Goal: Task Accomplishment & Management: Manage account settings

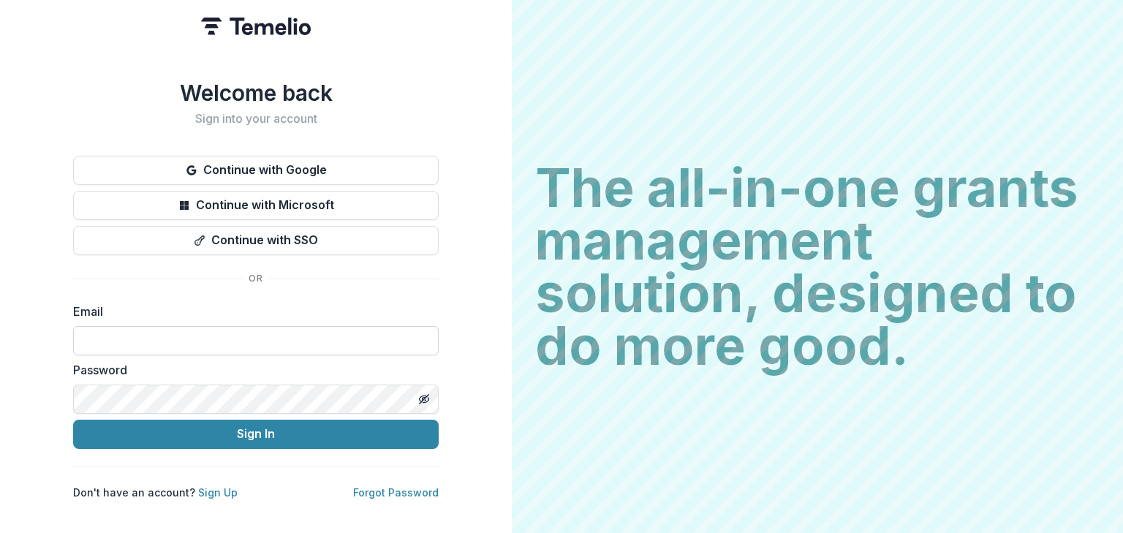
click at [273, 341] on input at bounding box center [256, 340] width 366 height 29
type input "**********"
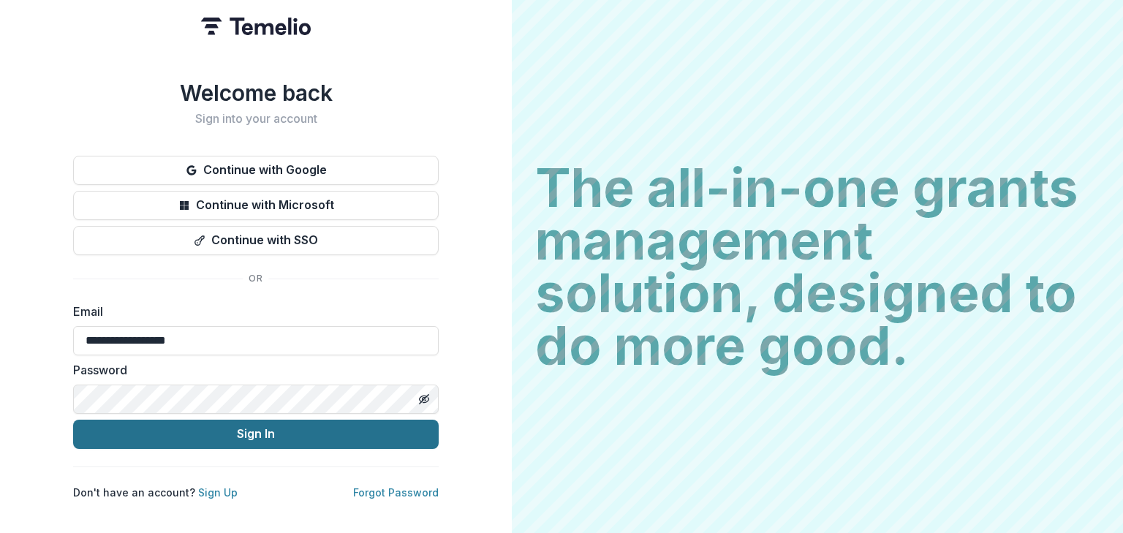
click at [252, 427] on button "Sign In" at bounding box center [256, 434] width 366 height 29
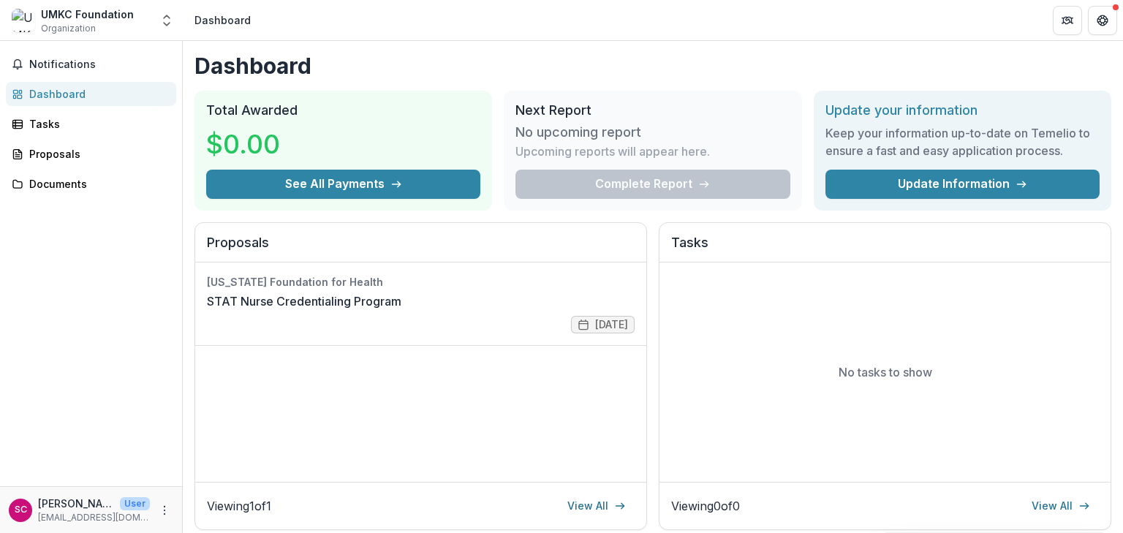
click at [83, 324] on div "Notifications Dashboard Tasks Proposals Documents" at bounding box center [91, 263] width 182 height 445
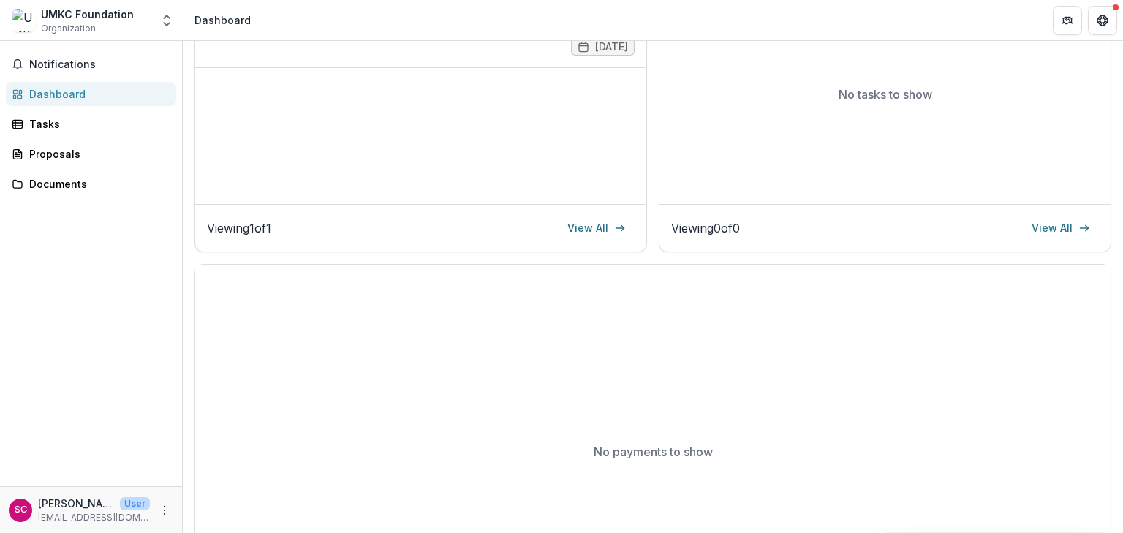
scroll to position [161, 0]
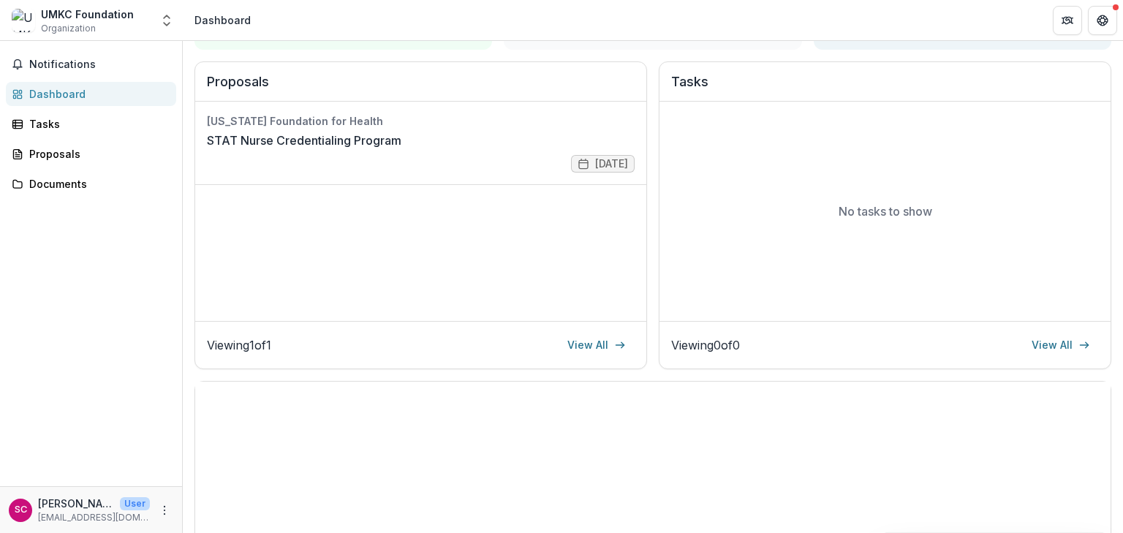
click at [115, 306] on div "Notifications Dashboard Tasks Proposals Documents" at bounding box center [91, 263] width 182 height 445
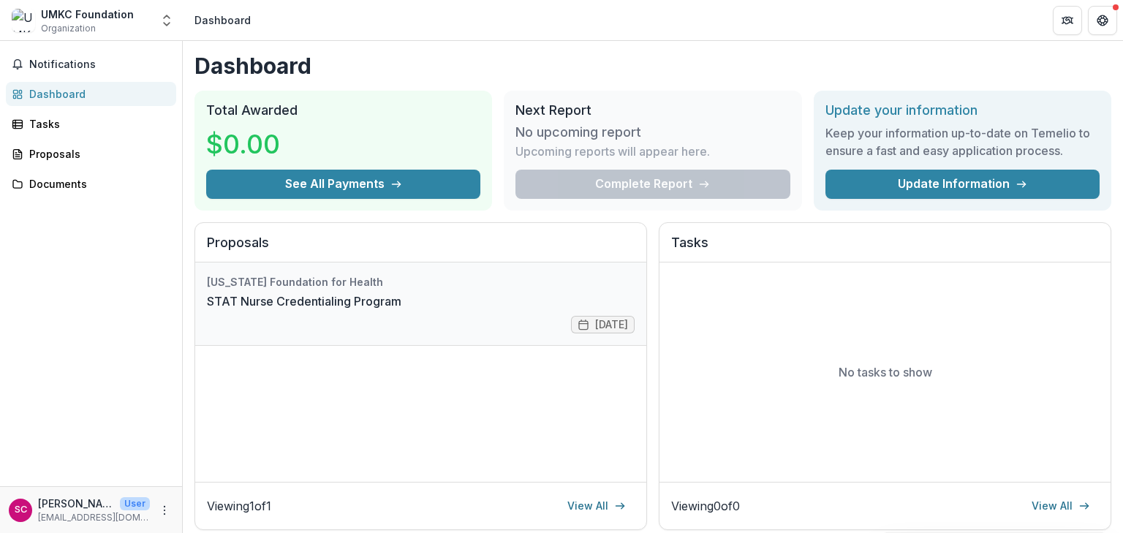
click at [298, 294] on link "STAT Nurse Credentialing Program" at bounding box center [304, 302] width 195 height 18
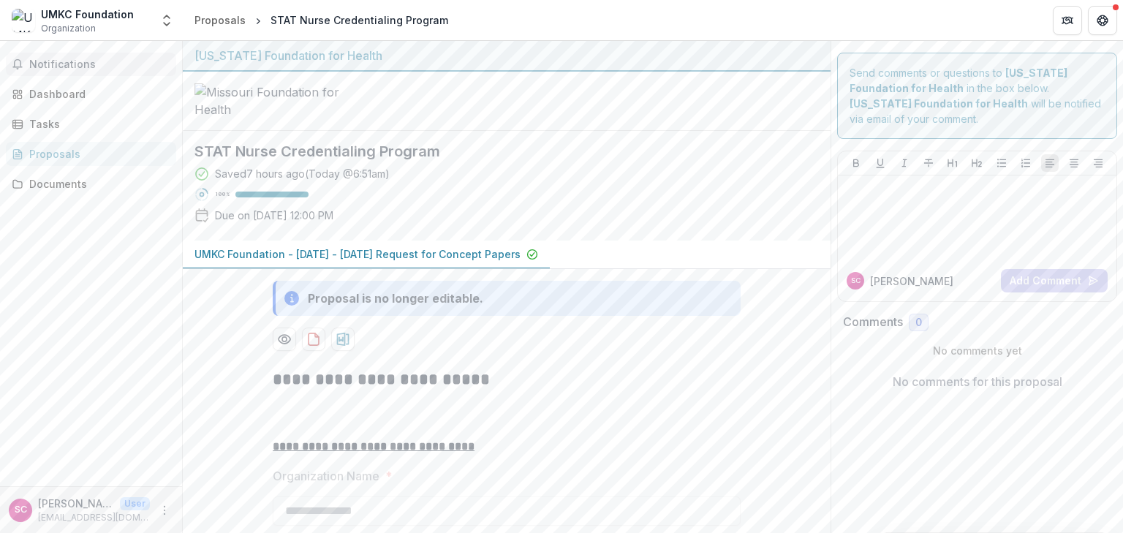
click at [59, 67] on span "Notifications" at bounding box center [99, 65] width 141 height 12
click at [67, 320] on div "Notifications Unread 0 Archived You don't have any unread notifications We'll n…" at bounding box center [91, 263] width 182 height 445
click at [72, 374] on div "Notifications Dashboard Tasks Proposals Documents" at bounding box center [91, 263] width 182 height 445
click at [56, 93] on div "Dashboard" at bounding box center [96, 93] width 135 height 15
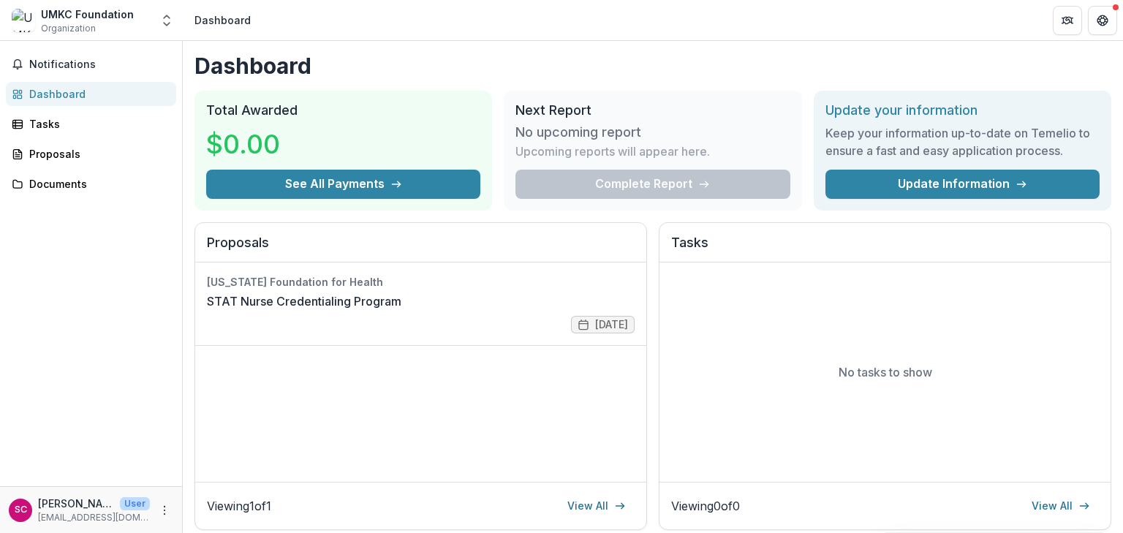
click at [135, 337] on div "Notifications Dashboard Tasks Proposals Documents" at bounding box center [91, 263] width 182 height 445
click at [108, 308] on div "Notifications Dashboard Tasks Proposals Documents" at bounding box center [91, 263] width 182 height 445
click at [323, 20] on header "Dashboard" at bounding box center [653, 20] width 940 height 40
click at [148, 339] on div "Notifications Dashboard Tasks Proposals Documents" at bounding box center [91, 263] width 182 height 445
click at [258, 306] on link "STAT Nurse Credentialing Program" at bounding box center [304, 302] width 195 height 18
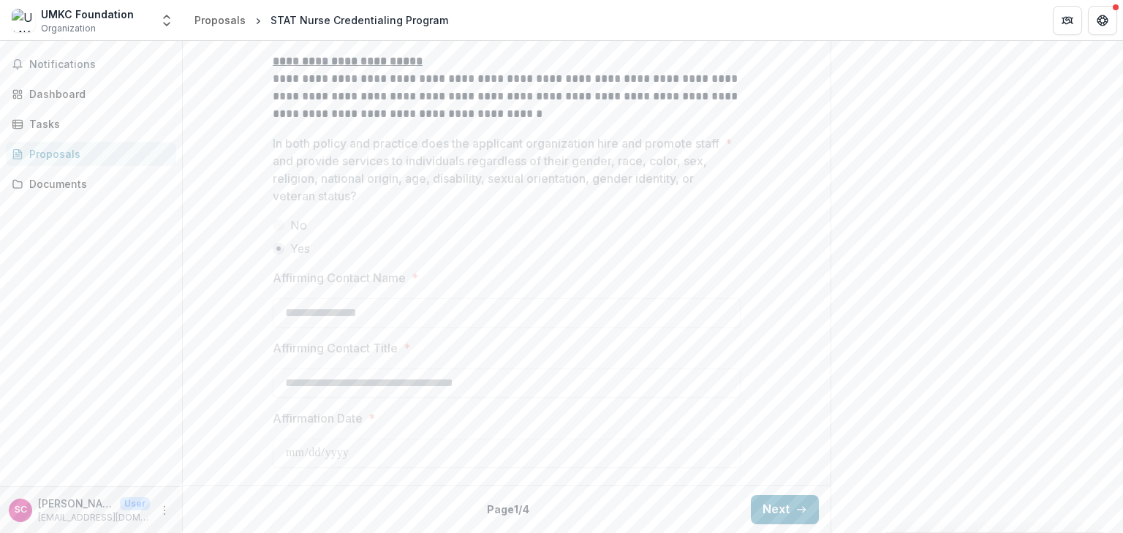
scroll to position [2365, 0]
click at [775, 512] on button "Next" at bounding box center [785, 509] width 68 height 29
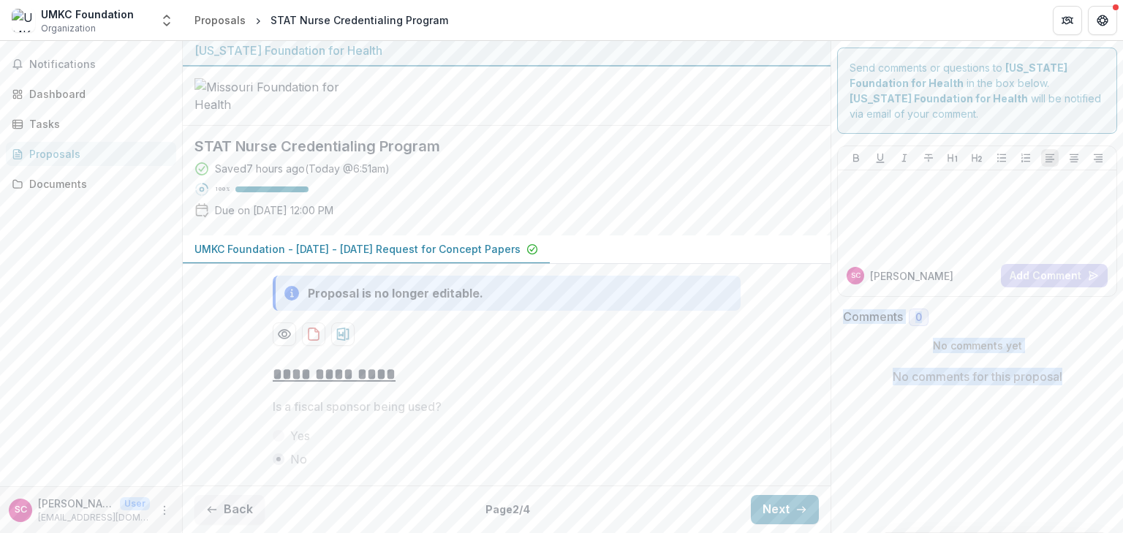
drag, startPoint x: 1123, startPoint y: 181, endPoint x: 1129, endPoint y: 246, distance: 65.4
click at [1123, 246] on html "**********" at bounding box center [561, 266] width 1123 height 533
click at [798, 510] on icon "button" at bounding box center [802, 510] width 12 height 12
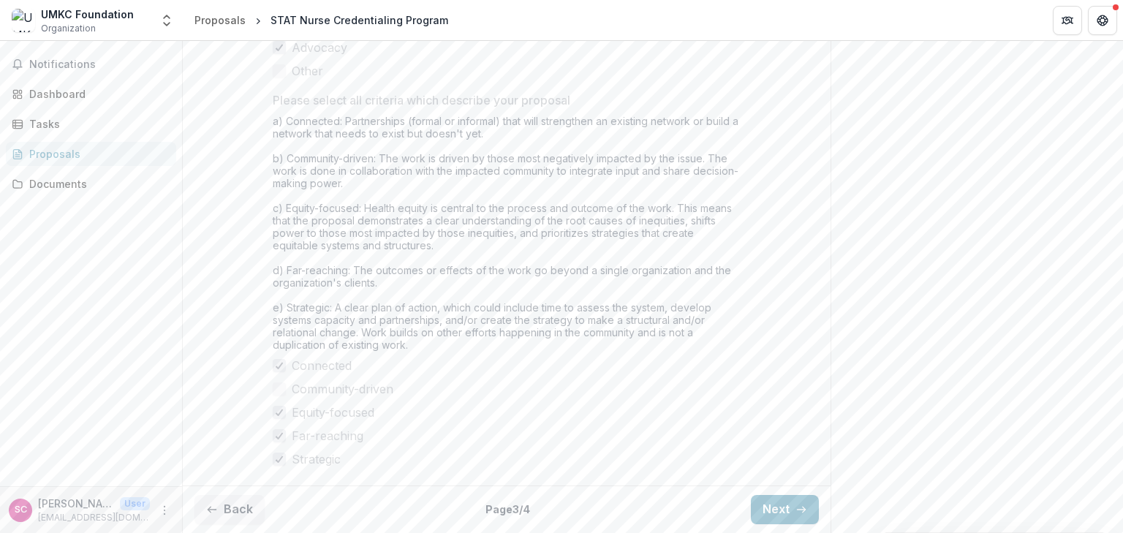
scroll to position [1308, 0]
click at [802, 513] on icon "button" at bounding box center [802, 510] width 12 height 12
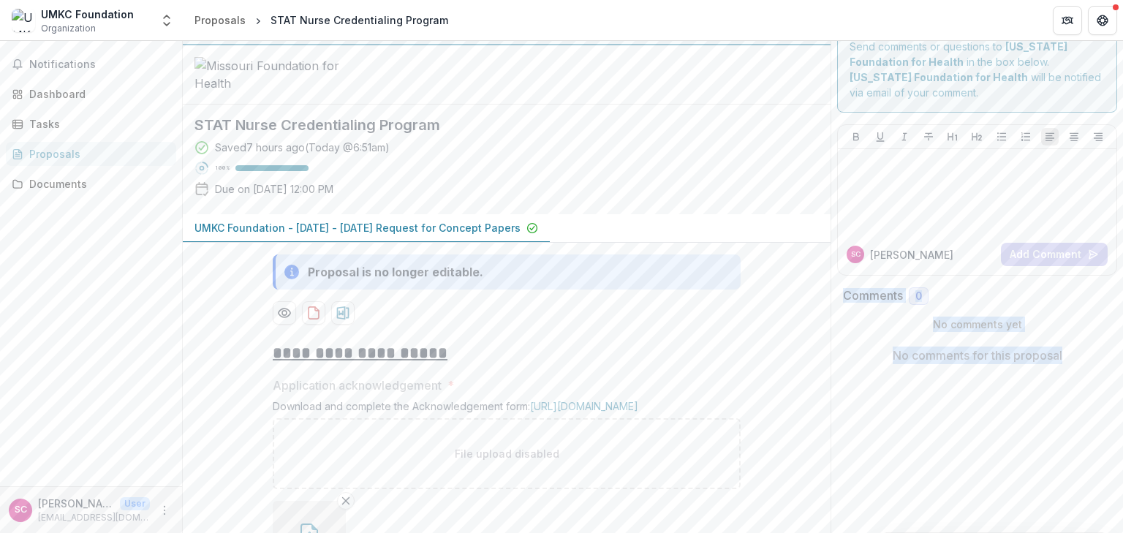
scroll to position [2, 0]
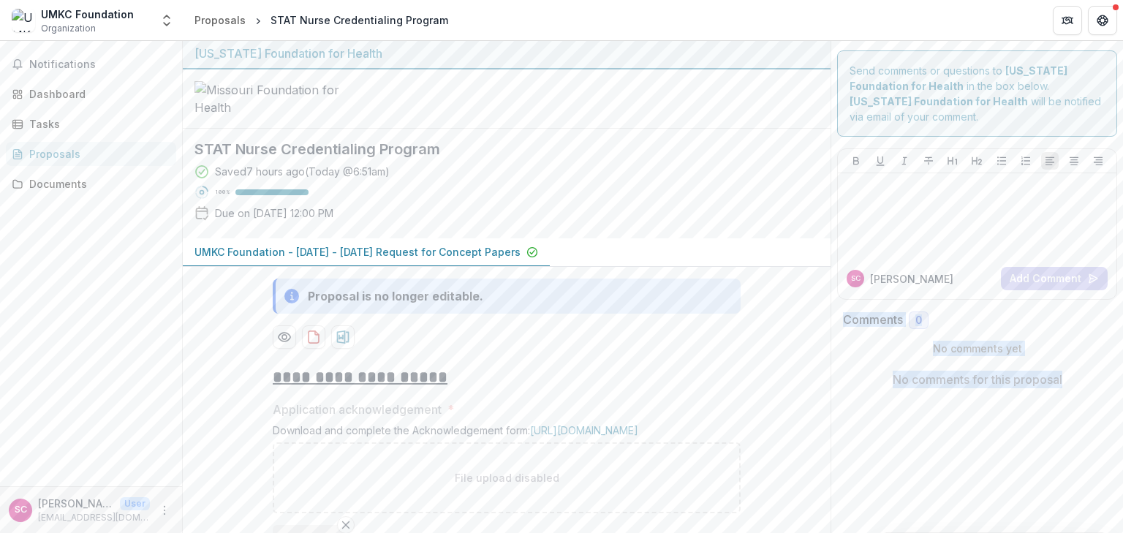
click at [91, 377] on div "Notifications Dashboard Tasks Proposals Documents" at bounding box center [91, 263] width 182 height 445
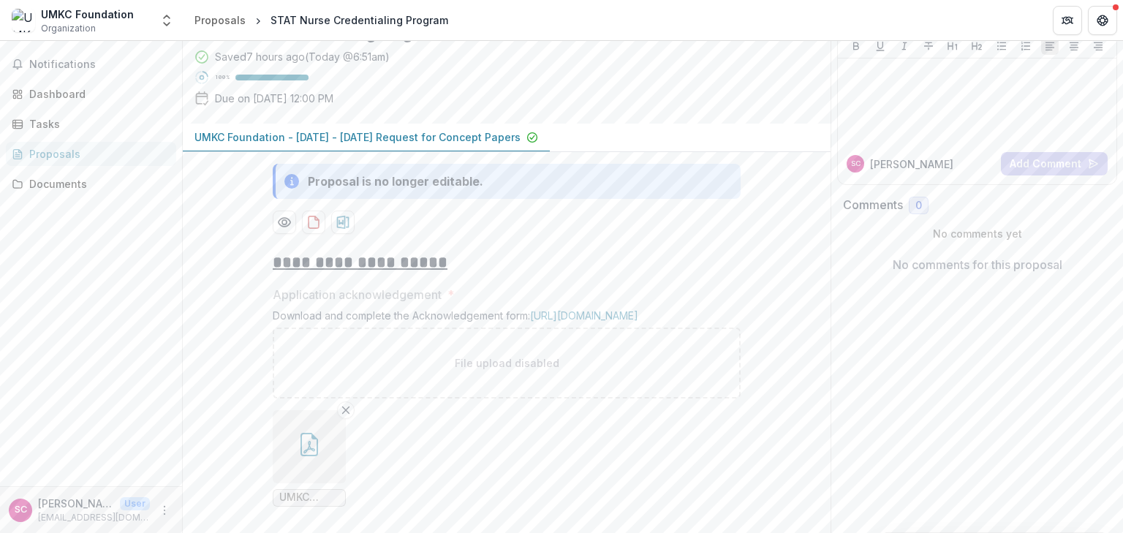
scroll to position [176, 0]
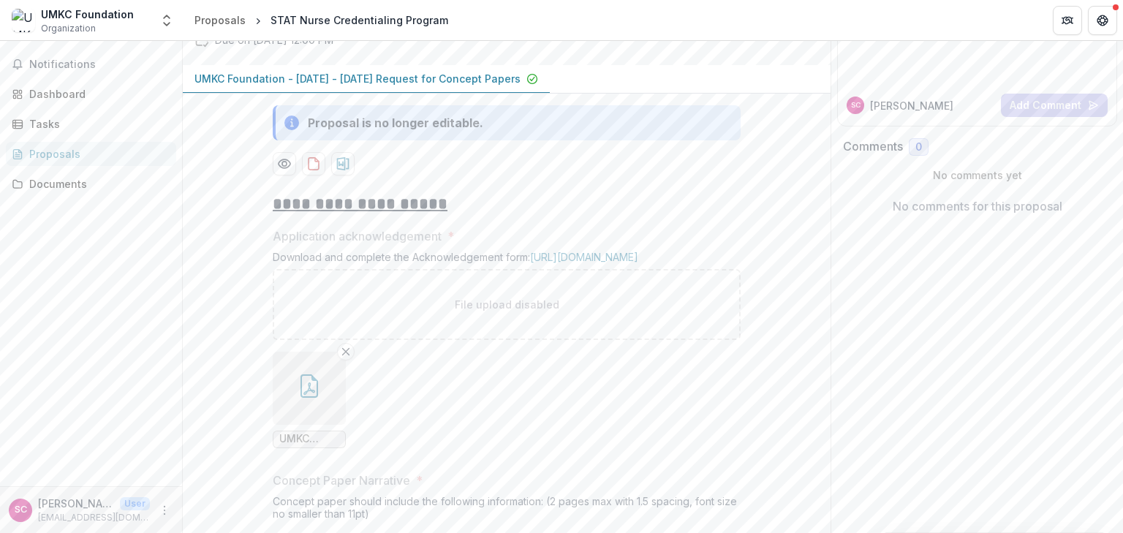
click at [164, 306] on div "Notifications Dashboard Tasks Proposals Documents" at bounding box center [91, 263] width 182 height 445
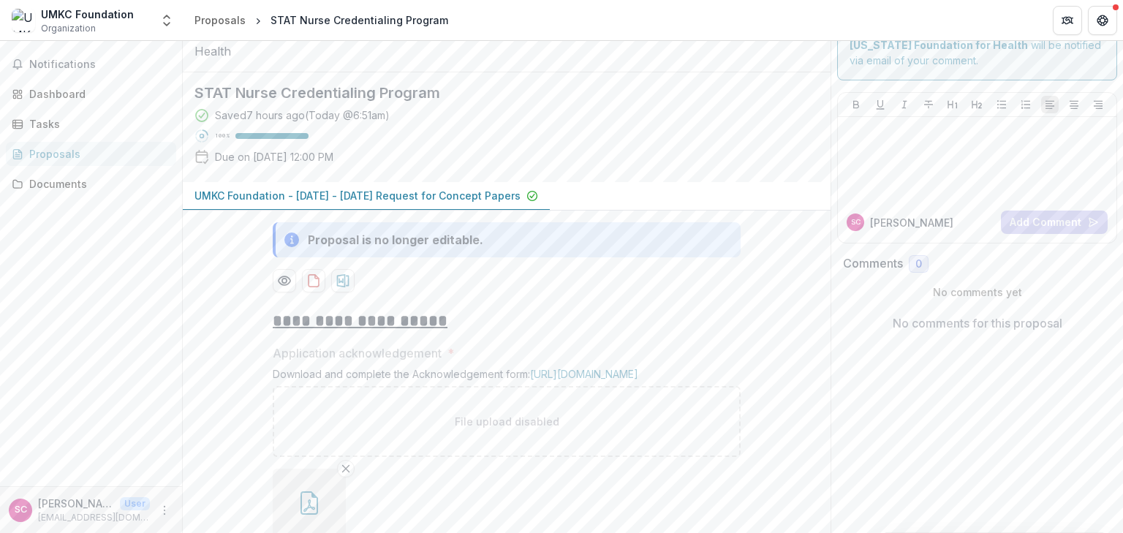
scroll to position [0, 0]
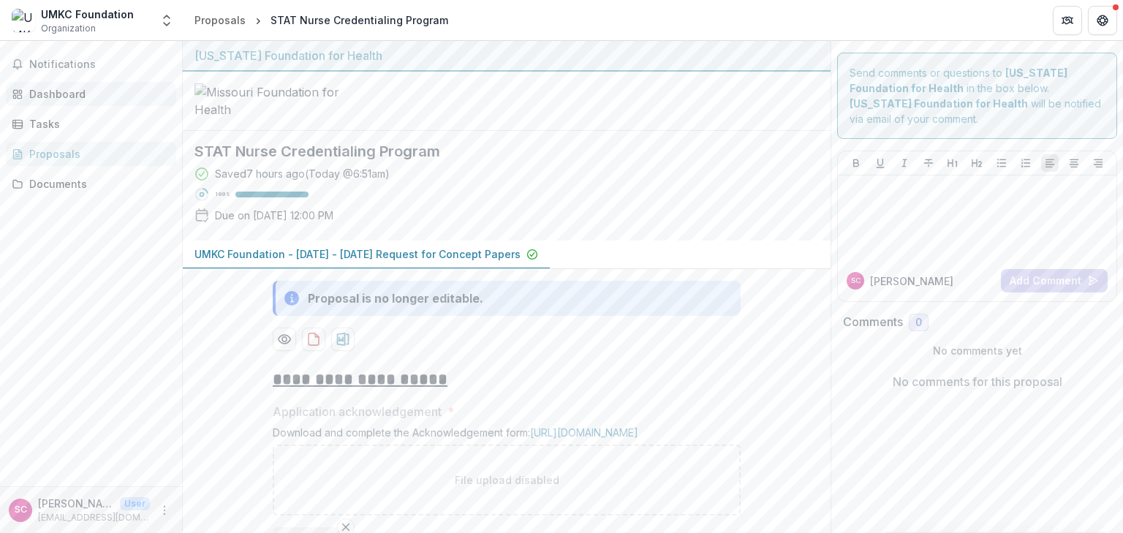
click at [78, 96] on div "Dashboard" at bounding box center [96, 93] width 135 height 15
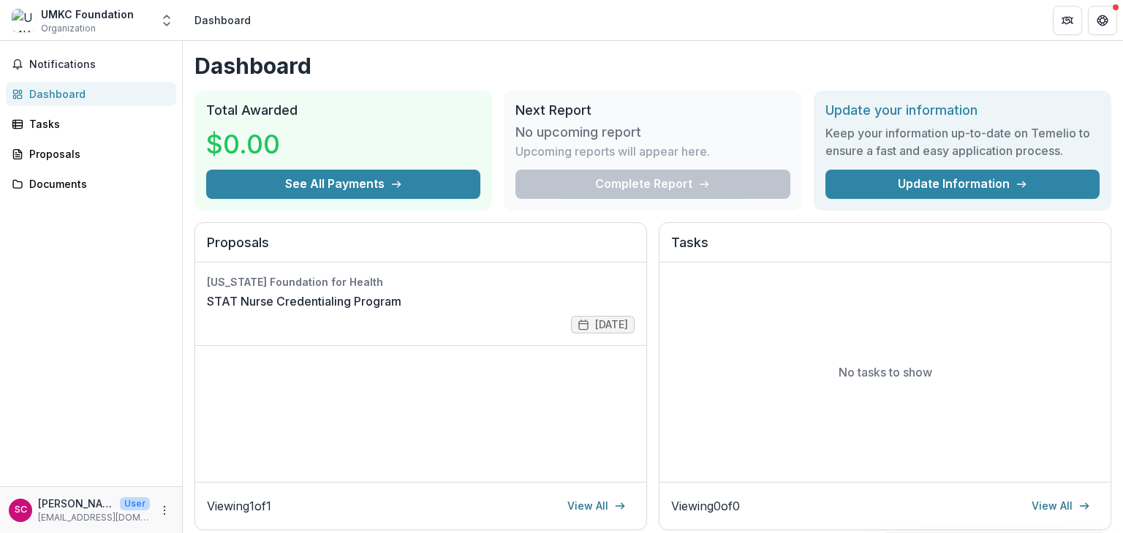
click at [72, 304] on div "Notifications Dashboard Tasks Proposals Documents" at bounding box center [91, 263] width 182 height 445
click at [148, 503] on div "SC [PERSON_NAME] User [EMAIL_ADDRESS][DOMAIN_NAME]" at bounding box center [79, 510] width 141 height 29
click at [163, 506] on icon "More" at bounding box center [165, 511] width 12 height 12
click at [49, 259] on div "Notifications Dashboard Tasks Proposals Documents" at bounding box center [91, 263] width 182 height 445
click at [49, 189] on div "Documents" at bounding box center [96, 183] width 135 height 15
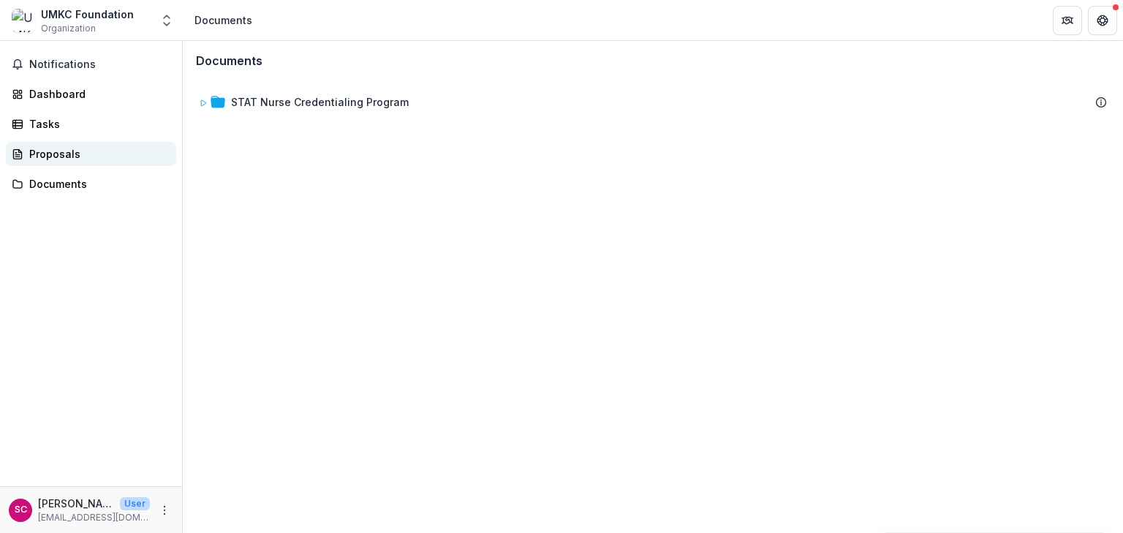
click at [31, 152] on div "Proposals" at bounding box center [96, 153] width 135 height 15
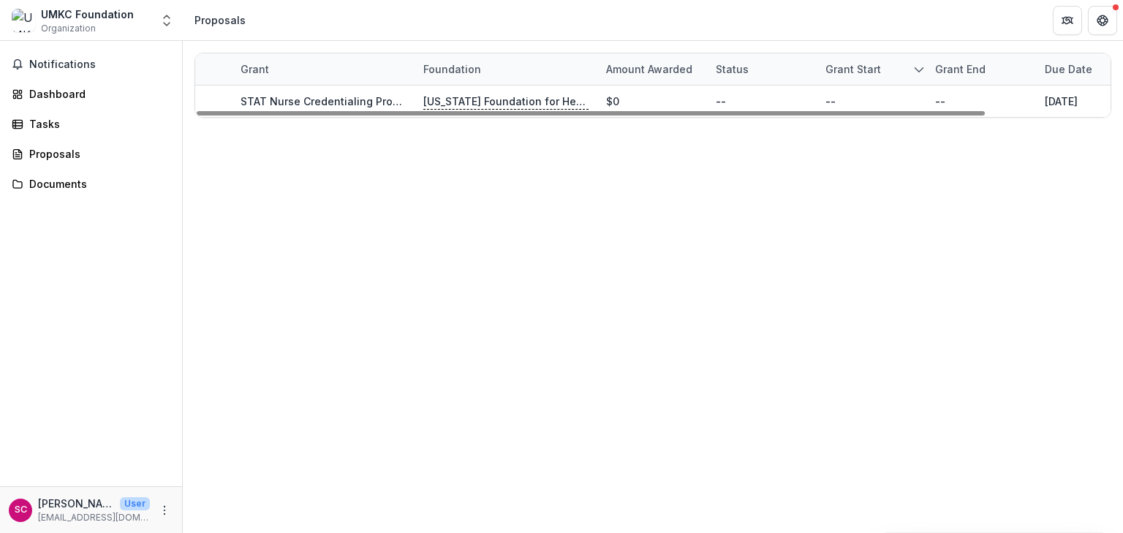
click at [250, 233] on div "Grant Foundation Amount awarded Status Grant start Grant end Due Date Report Du…" at bounding box center [653, 287] width 940 height 492
click at [24, 305] on div "Notifications Dashboard Tasks Proposals Documents" at bounding box center [91, 263] width 182 height 445
drag, startPoint x: 275, startPoint y: 241, endPoint x: 276, endPoint y: 193, distance: 47.6
click at [275, 240] on div "Grant Foundation Amount awarded Status Grant start Grant end Due Date Report Du…" at bounding box center [653, 287] width 940 height 492
